Goal: Find specific page/section

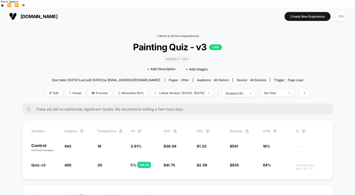
click at [169, 34] on link "< Back to all live experiences" at bounding box center [178, 36] width 42 height 4
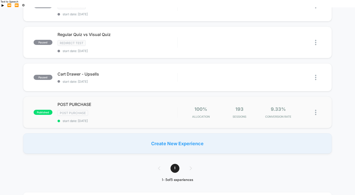
scroll to position [117, 0]
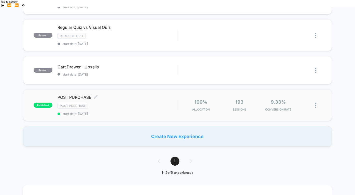
click at [151, 112] on span "start date: [DATE]" at bounding box center [118, 114] width 120 height 4
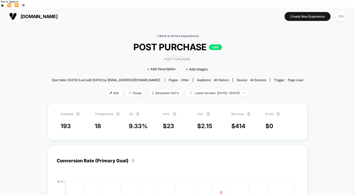
click at [175, 34] on link "< Back to all live experiences" at bounding box center [178, 36] width 42 height 4
